Goal: Check status: Check status

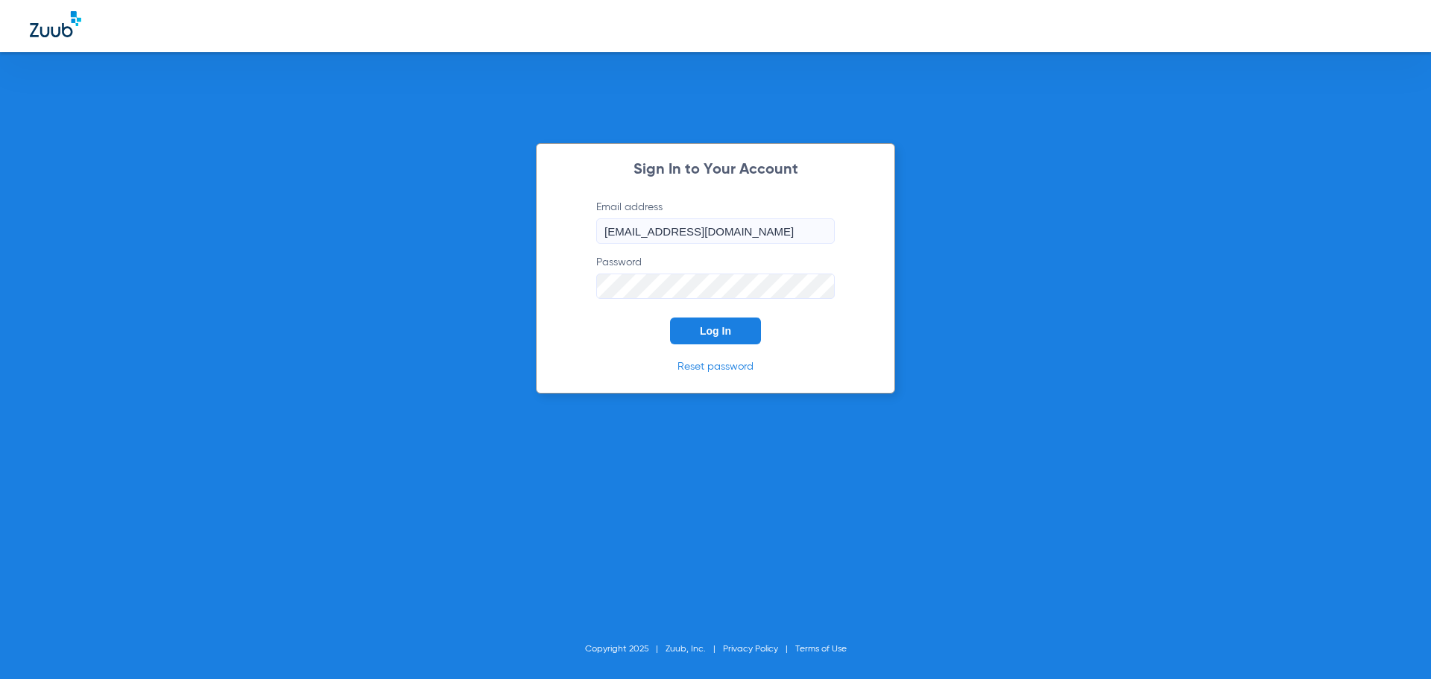
click at [700, 336] on span "Log In" at bounding box center [715, 331] width 31 height 12
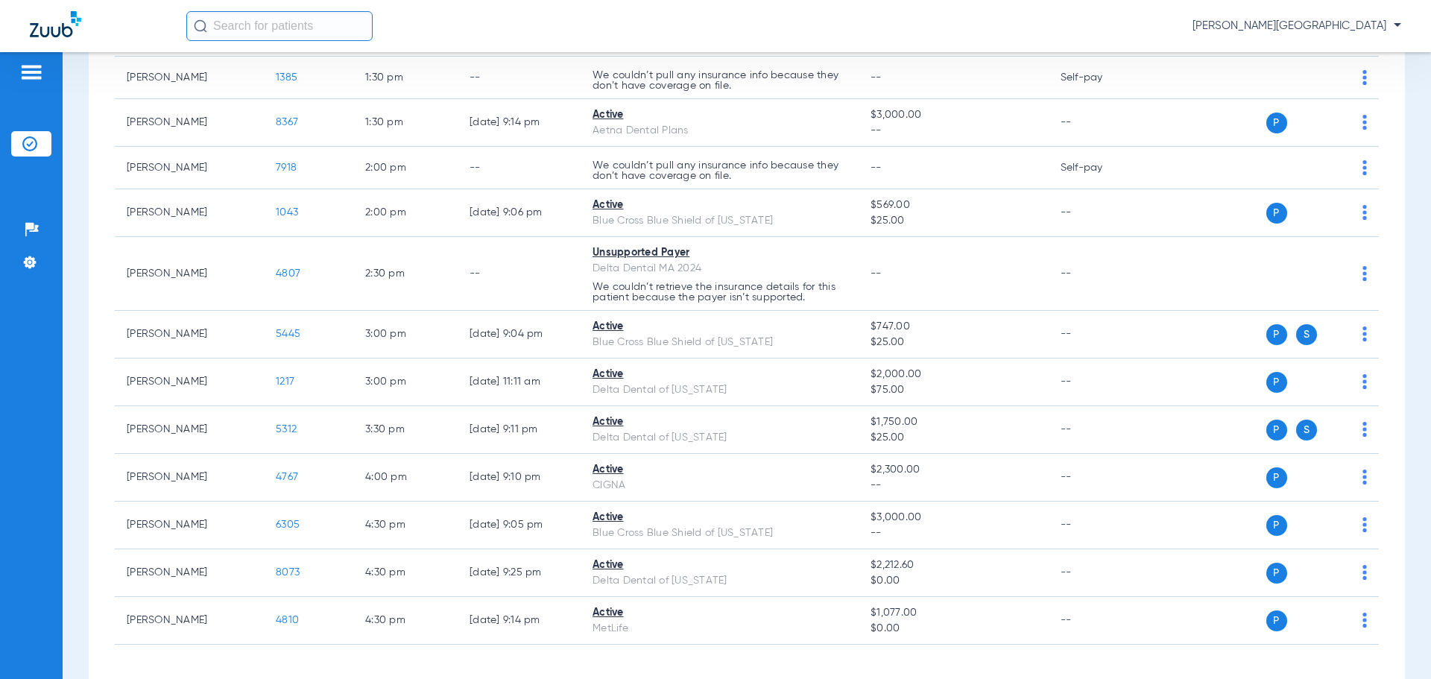
scroll to position [295, 0]
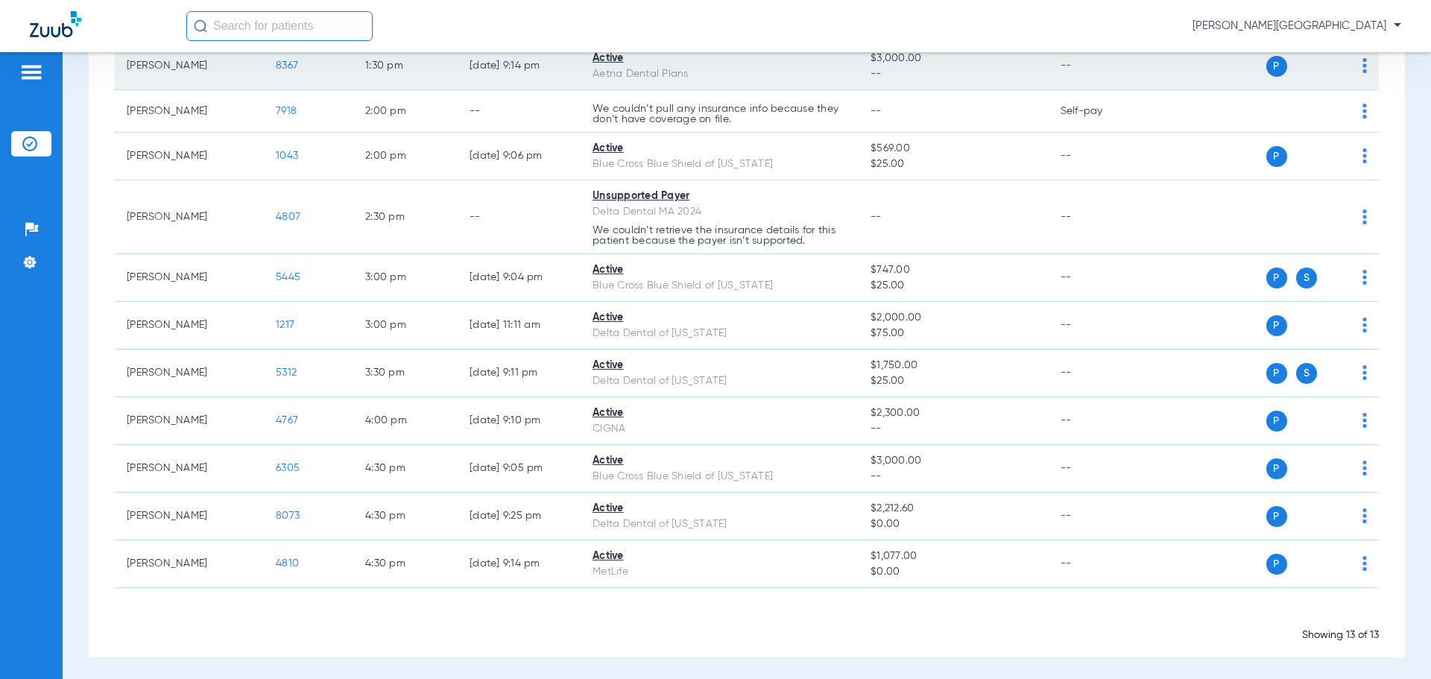
click at [280, 68] on span "8367" at bounding box center [287, 65] width 22 height 10
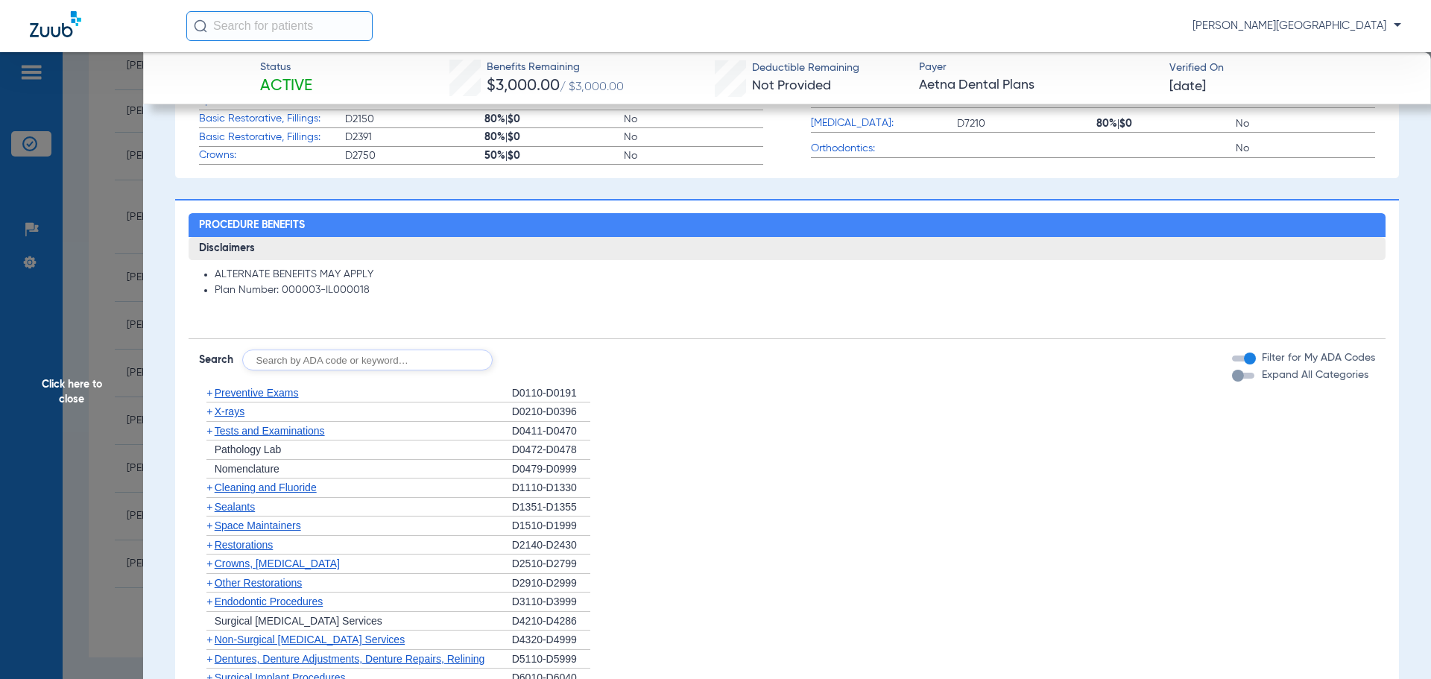
scroll to position [637, 0]
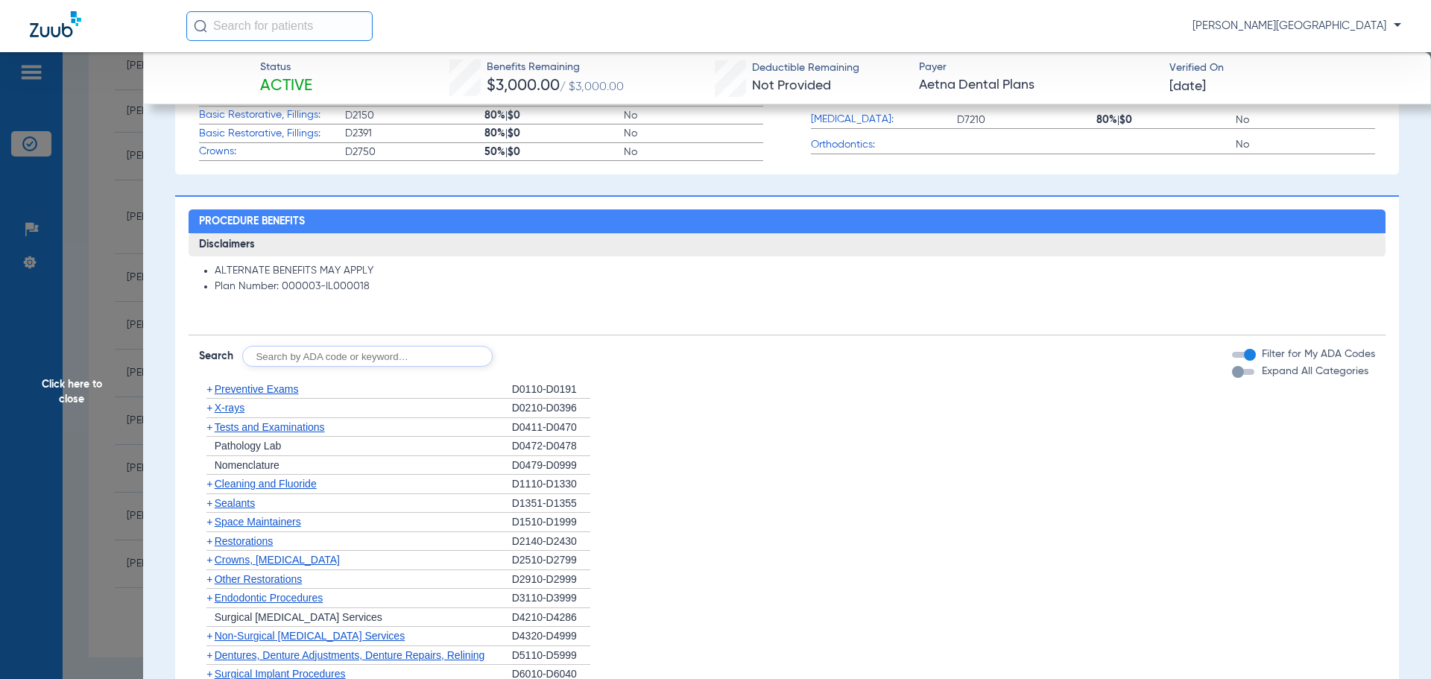
click at [209, 489] on span "+" at bounding box center [209, 484] width 6 height 12
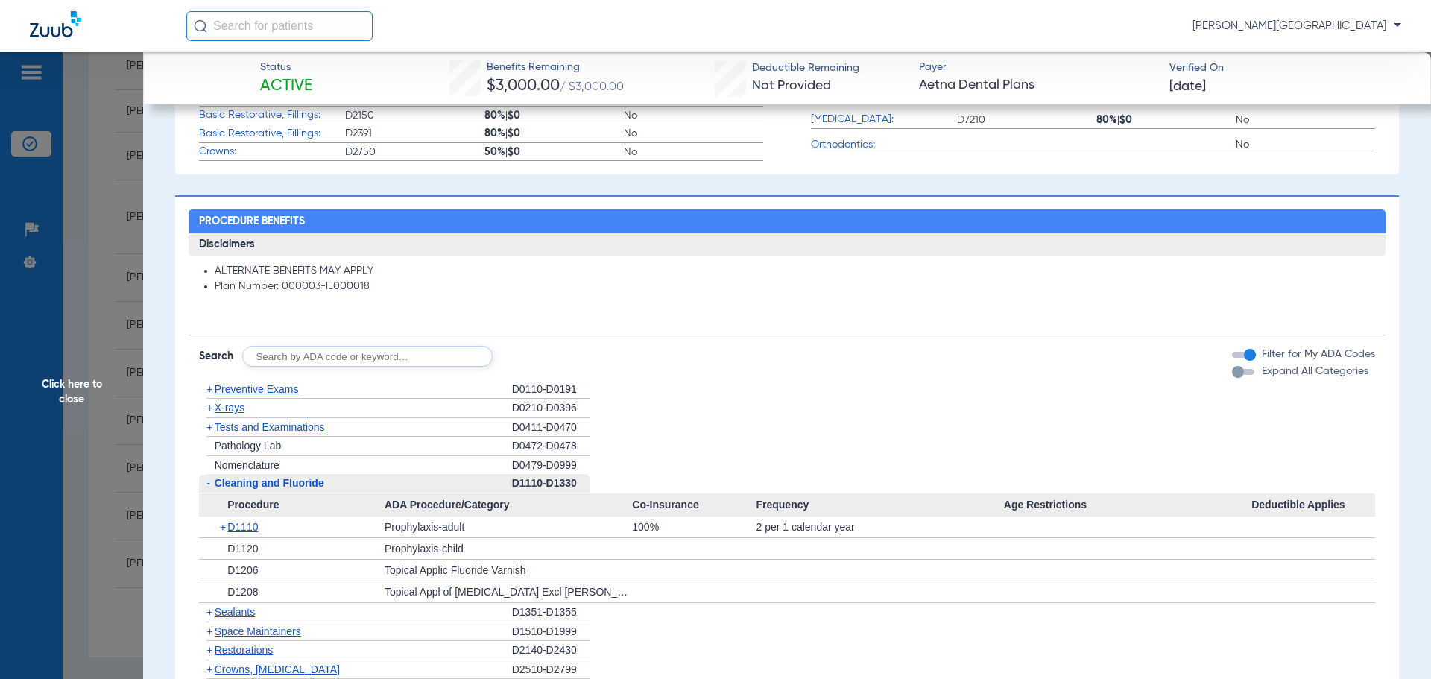
click at [209, 610] on span "+" at bounding box center [209, 612] width 6 height 12
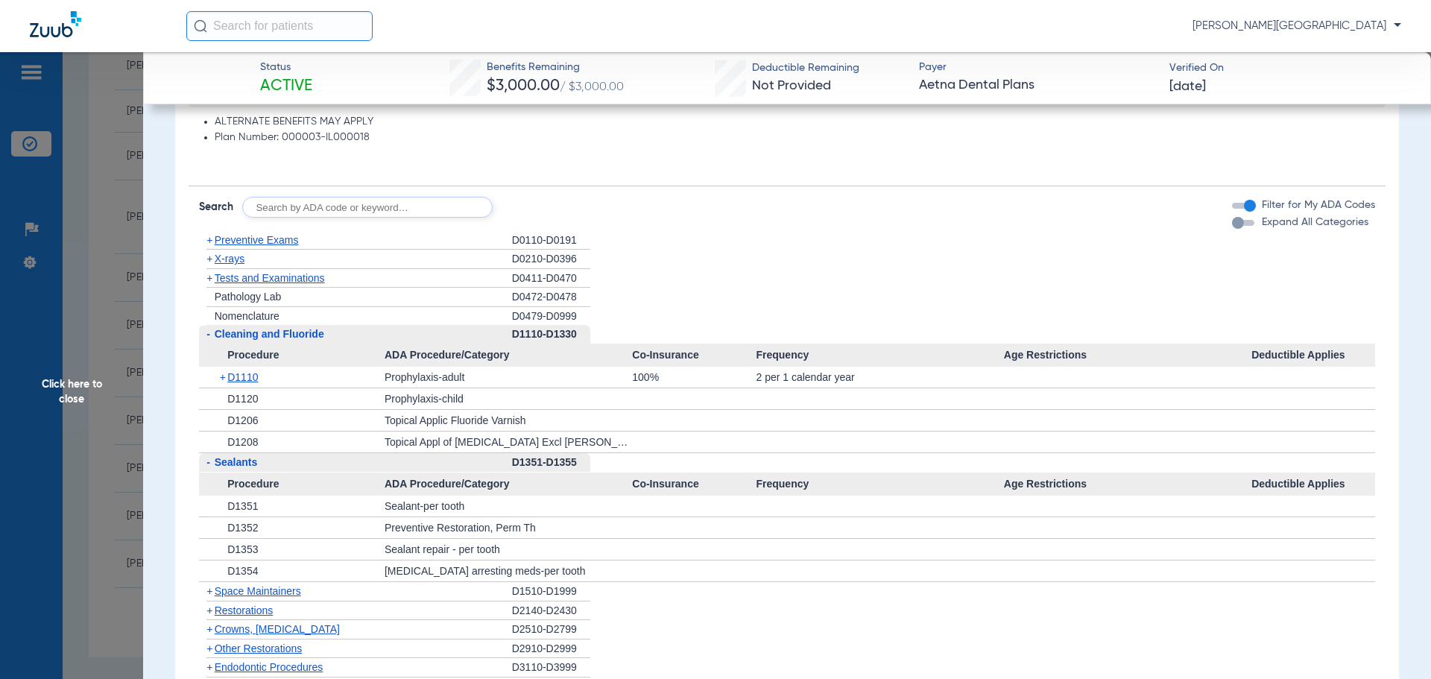
scroll to position [801, 0]
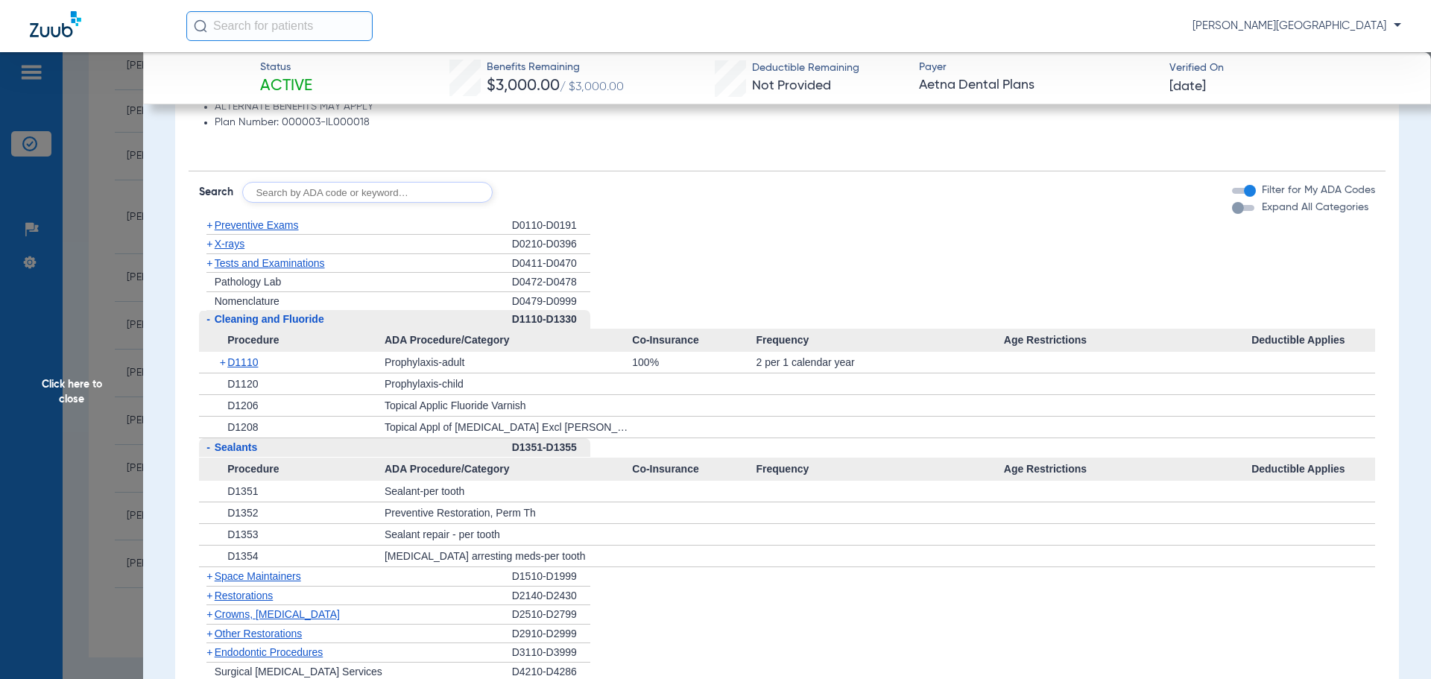
click at [56, 385] on span "Click here to close" at bounding box center [71, 391] width 143 height 679
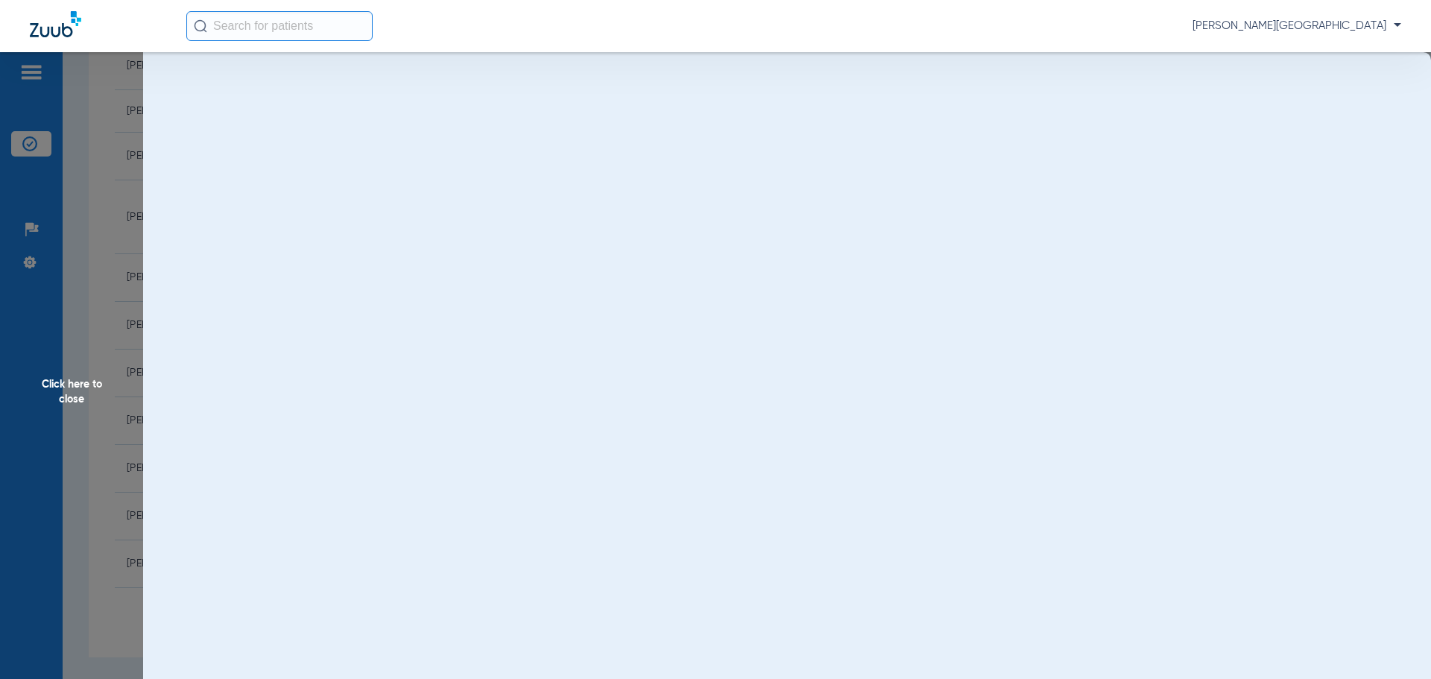
scroll to position [0, 0]
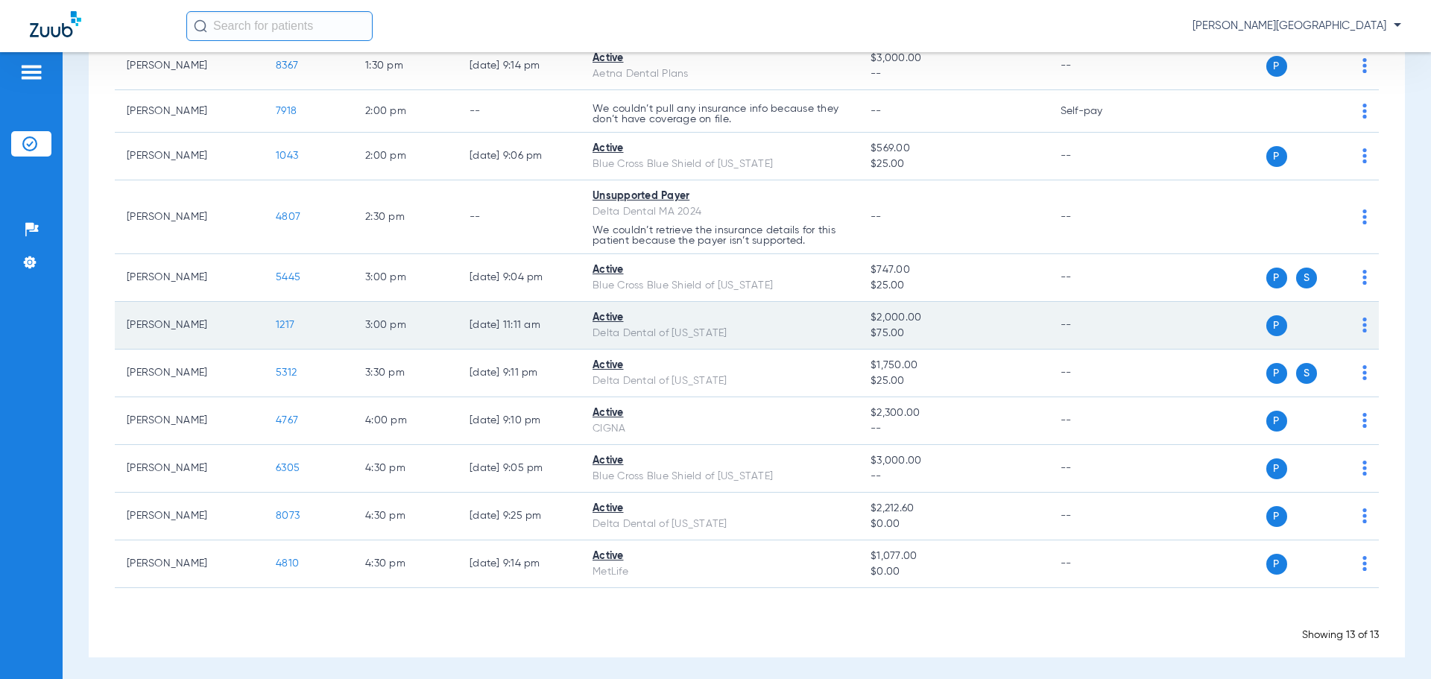
click at [282, 324] on span "1217" at bounding box center [285, 325] width 19 height 10
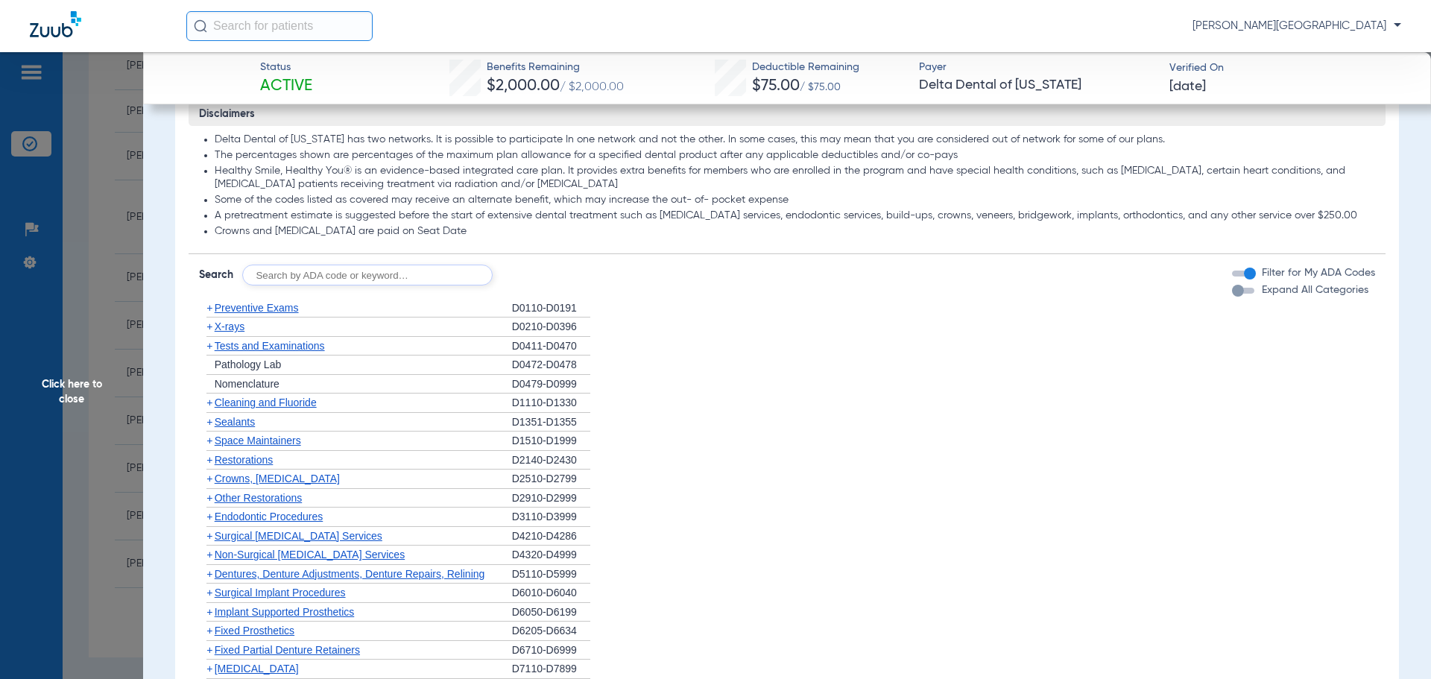
scroll to position [775, 0]
click at [211, 321] on span "+" at bounding box center [209, 322] width 6 height 12
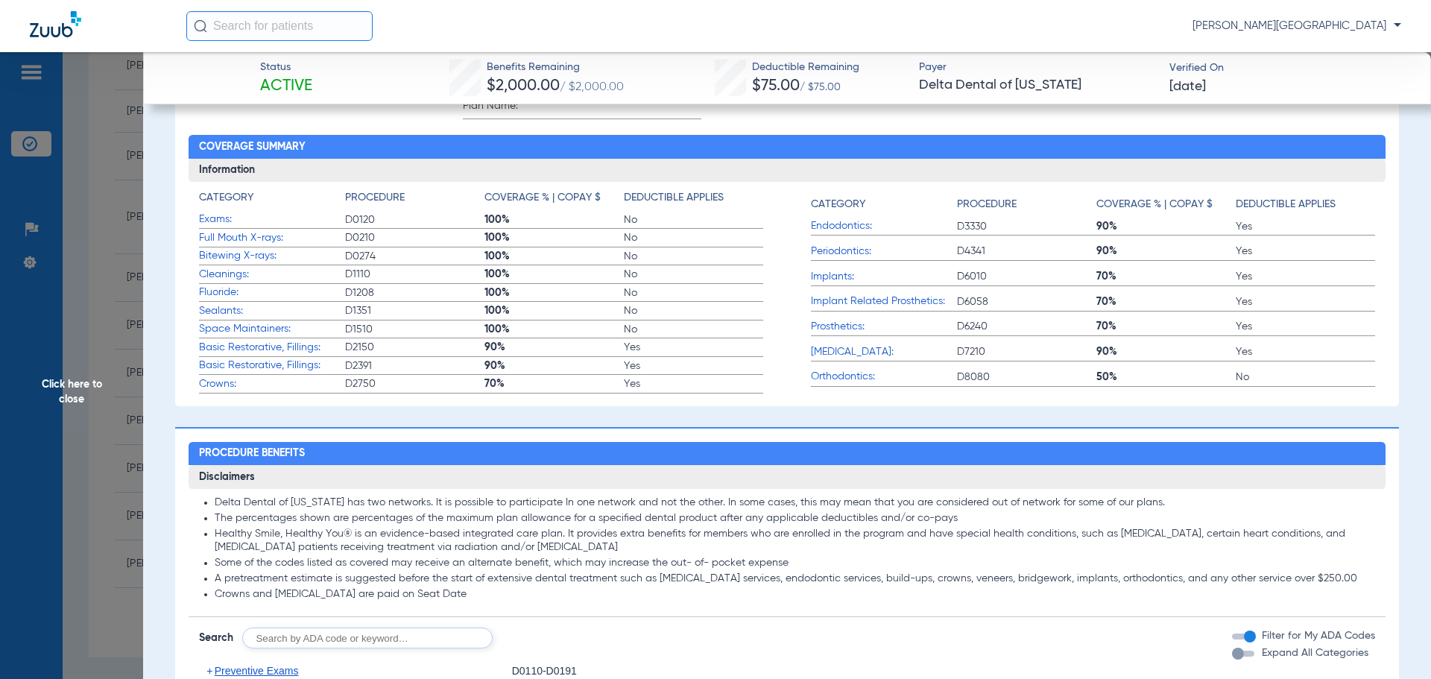
scroll to position [0, 0]
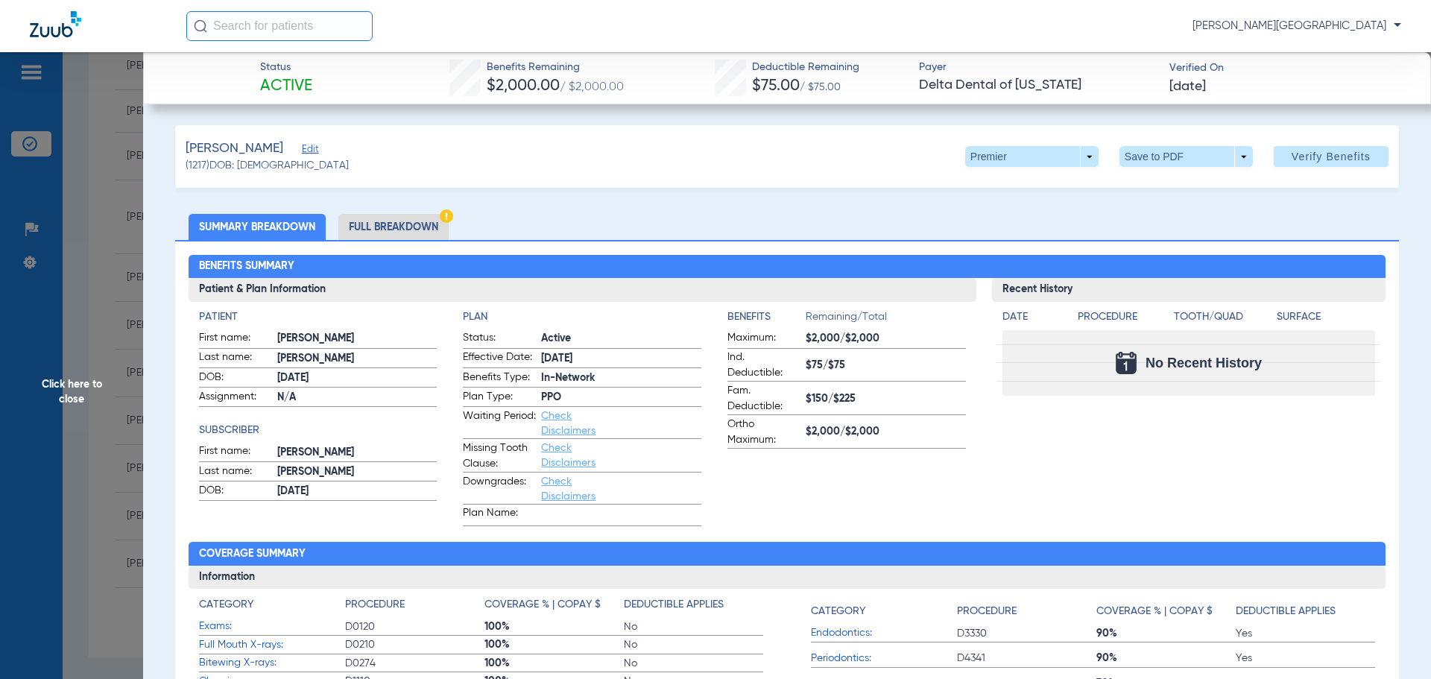
click at [101, 145] on span "Click here to close" at bounding box center [71, 391] width 143 height 679
